Goal: Task Accomplishment & Management: Complete application form

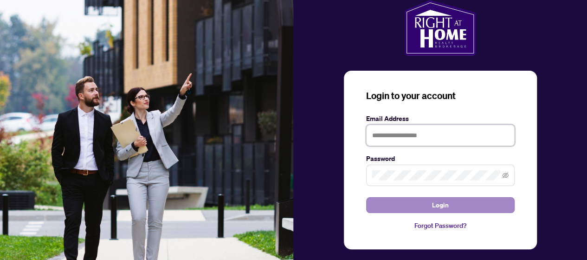
type input "**********"
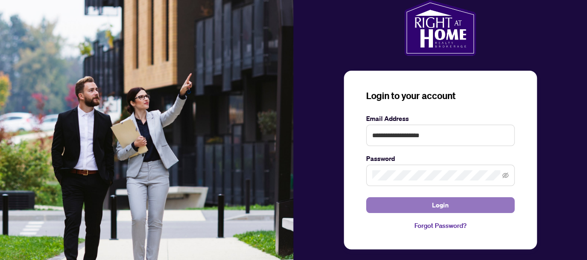
click at [412, 205] on button "Login" at bounding box center [440, 205] width 149 height 16
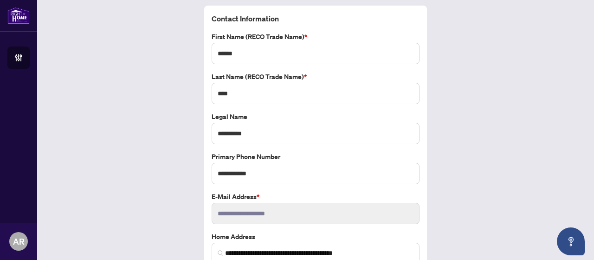
scroll to position [77, 0]
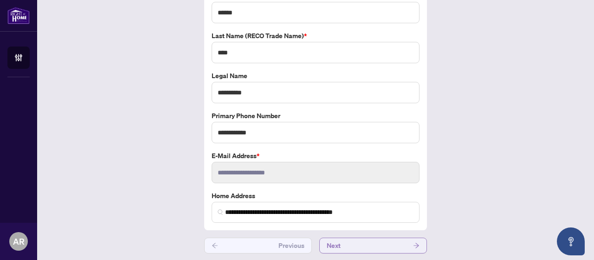
click at [347, 237] on button "Next" at bounding box center [373, 245] width 108 height 16
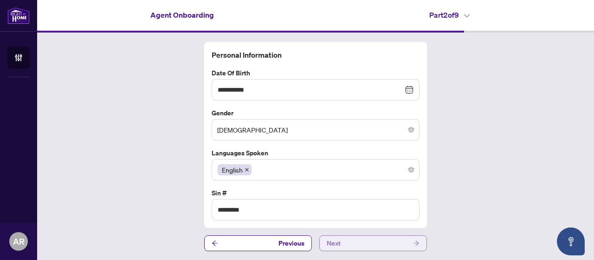
click at [347, 235] on button "Next" at bounding box center [373, 243] width 108 height 16
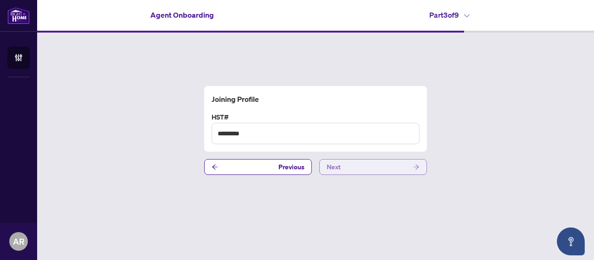
click at [346, 160] on button "Next" at bounding box center [373, 167] width 108 height 16
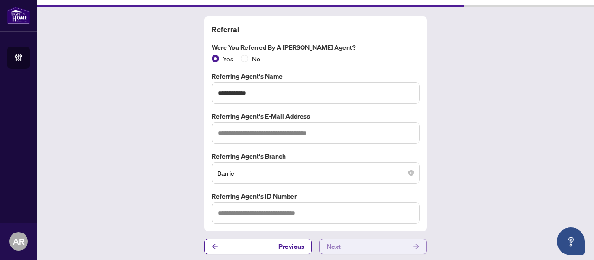
scroll to position [27, 0]
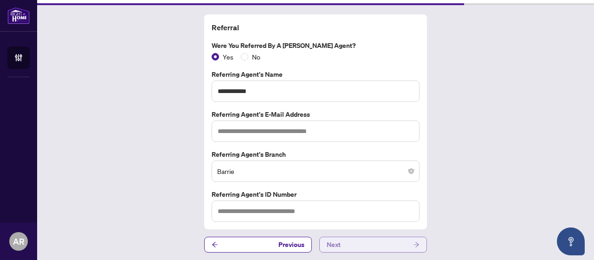
click at [344, 247] on button "Next" at bounding box center [373, 244] width 108 height 16
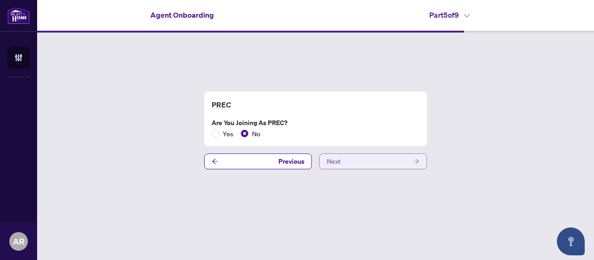
click at [355, 164] on button "Next" at bounding box center [373, 161] width 108 height 16
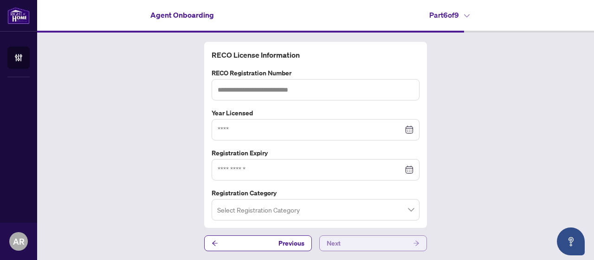
click at [358, 237] on button "Next" at bounding box center [373, 243] width 108 height 16
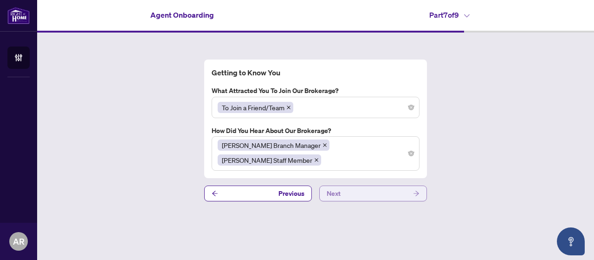
click at [357, 185] on button "Next" at bounding box center [373, 193] width 108 height 16
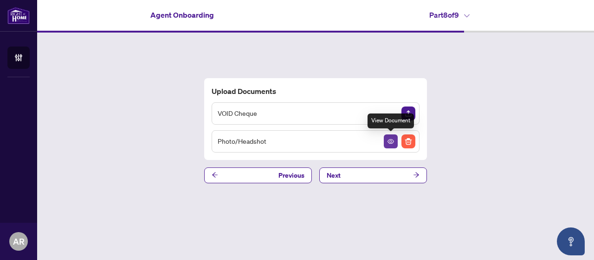
click at [393, 141] on icon "View Document" at bounding box center [391, 141] width 7 height 7
click at [327, 177] on span "Next" at bounding box center [334, 175] width 14 height 15
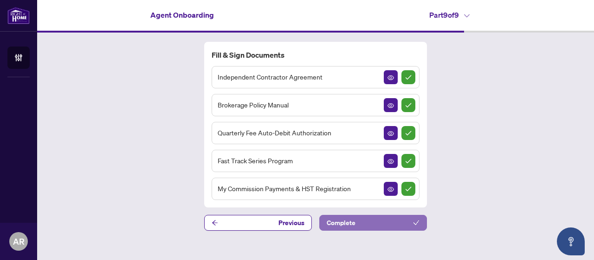
click at [328, 224] on span "Complete" at bounding box center [341, 222] width 29 height 15
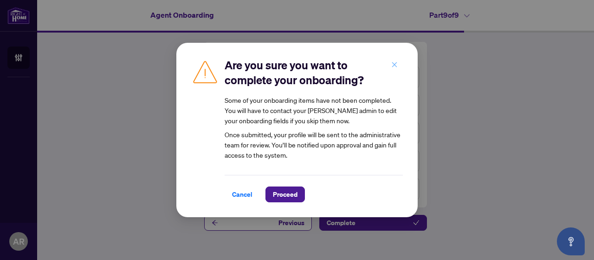
click at [398, 61] on button "button" at bounding box center [394, 65] width 19 height 16
